Goal: Browse casually

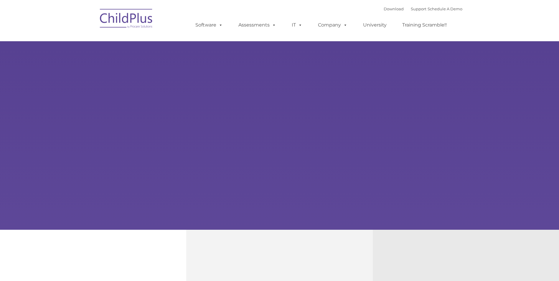
type input ""
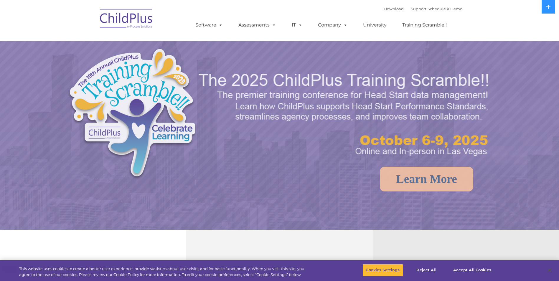
select select "MEDIUM"
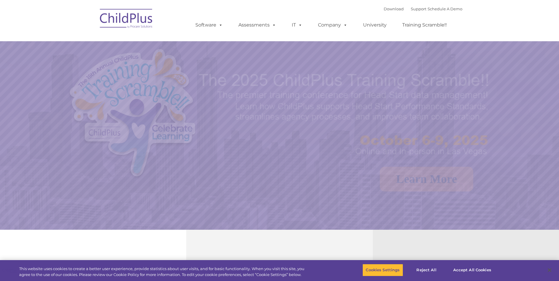
select select "MEDIUM"
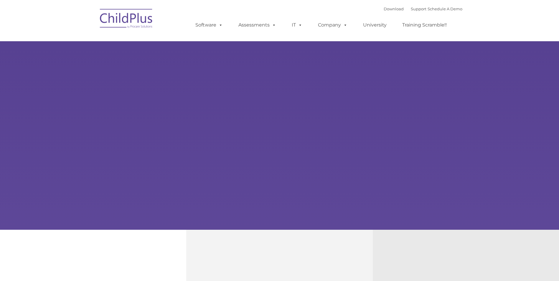
type input ""
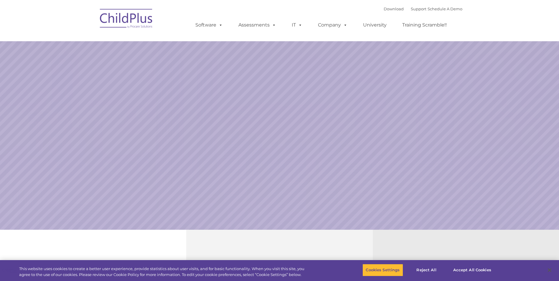
select select "MEDIUM"
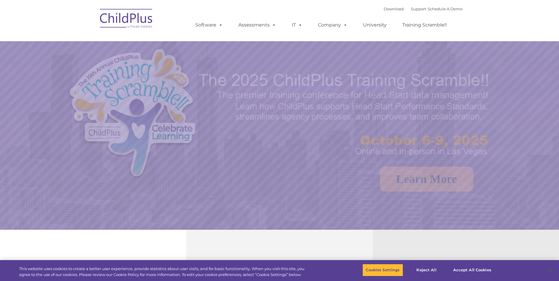
select select "MEDIUM"
